Goal: Use online tool/utility: Utilize a website feature to perform a specific function

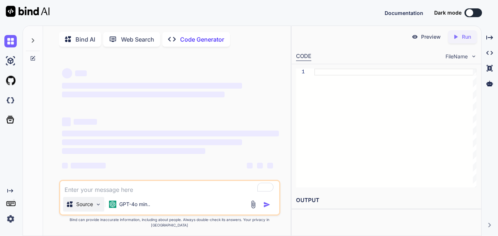
click at [92, 208] on p "Source" at bounding box center [84, 203] width 17 height 7
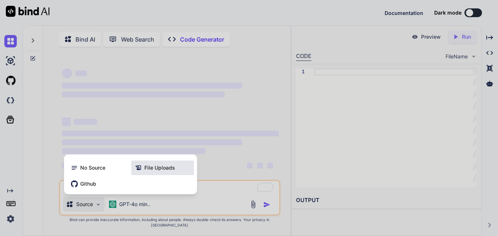
click at [150, 175] on div "File Uploads" at bounding box center [162, 167] width 63 height 15
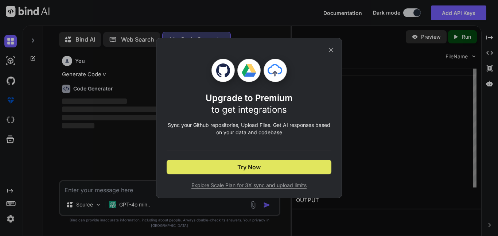
scroll to position [3, 0]
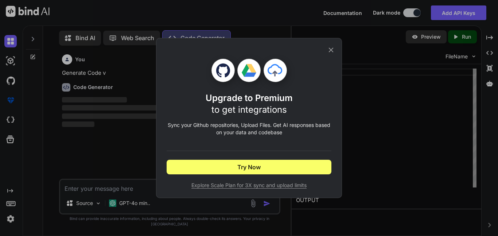
click at [335, 52] on div "Upgrade to Premium to get integrations Sync your Github repositories, Upload Fi…" at bounding box center [249, 118] width 186 height 160
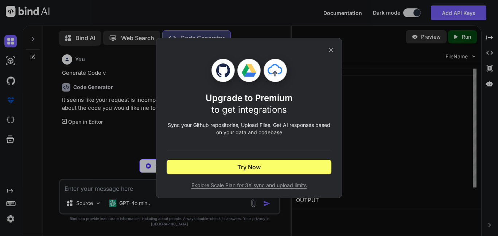
click at [330, 50] on icon at bounding box center [331, 50] width 8 height 8
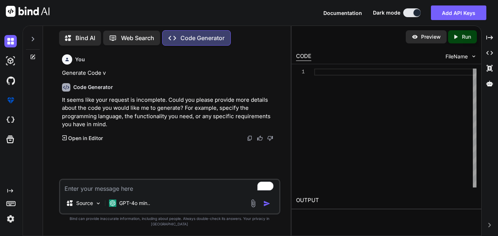
click at [254, 207] on img at bounding box center [253, 203] width 8 height 8
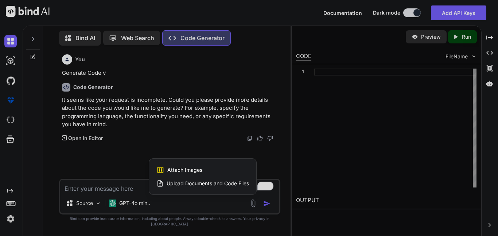
click at [224, 187] on span "Upload Documents and Code Files" at bounding box center [207, 183] width 82 height 7
type textarea "x"
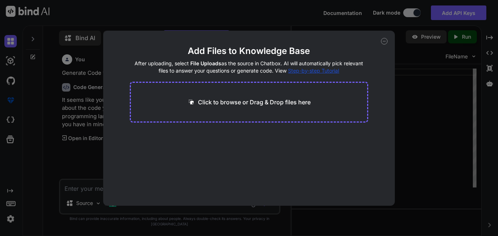
click at [264, 115] on div "Click to browse or Drag & Drop files here" at bounding box center [249, 102] width 238 height 41
click at [255, 106] on p "Click to browse or Drag & Drop files here" at bounding box center [254, 102] width 113 height 9
type input "C:\fakepath\zip.h"
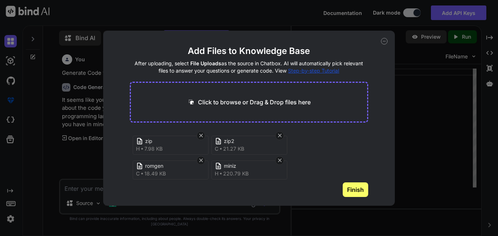
click at [355, 195] on button "Finish" at bounding box center [355, 189] width 26 height 15
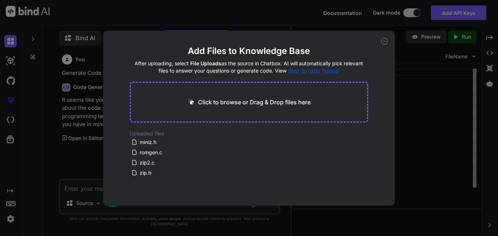
click at [386, 42] on icon at bounding box center [384, 41] width 7 height 7
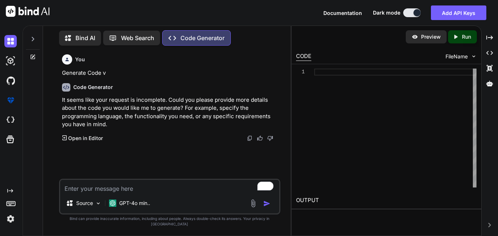
click at [182, 188] on textarea "To enrich screen reader interactions, please activate Accessibility in Grammarl…" at bounding box center [169, 186] width 219 height 13
type textarea "code these files into a webpage"
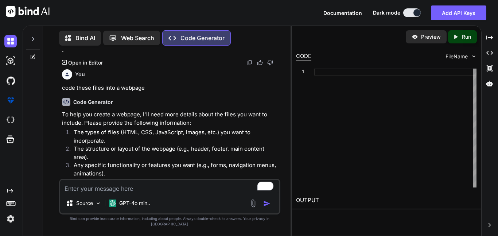
scroll to position [103, 0]
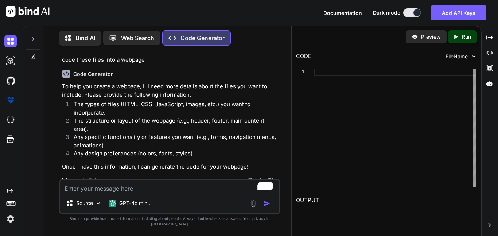
click at [251, 207] on img at bounding box center [253, 203] width 8 height 8
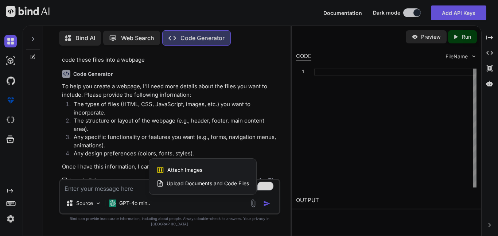
click at [203, 187] on span "Upload Documents and Code Files" at bounding box center [207, 183] width 82 height 7
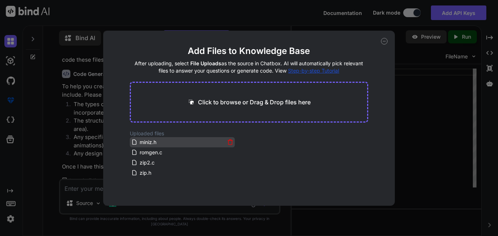
click at [168, 143] on div "miniz.h" at bounding box center [178, 142] width 94 height 9
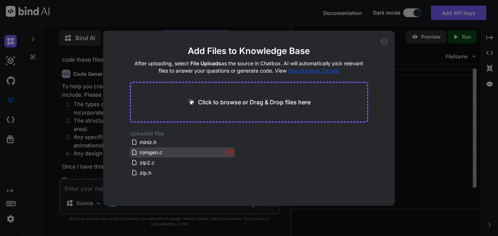
click at [163, 149] on div "romgen.c" at bounding box center [178, 152] width 94 height 9
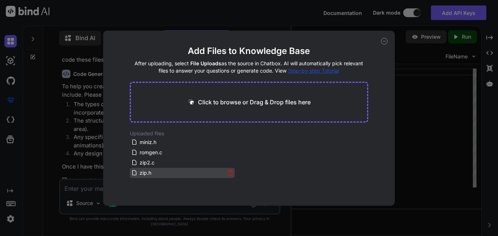
click at [158, 175] on div "zip.h" at bounding box center [178, 172] width 94 height 9
click at [384, 42] on icon at bounding box center [384, 41] width 7 height 7
